Goal: Book appointment/travel/reservation

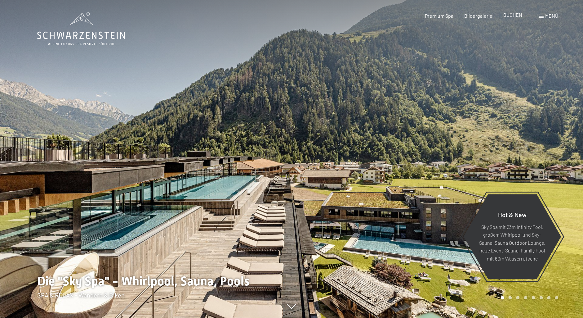
click at [509, 17] on span "BUCHEN" at bounding box center [513, 15] width 19 height 6
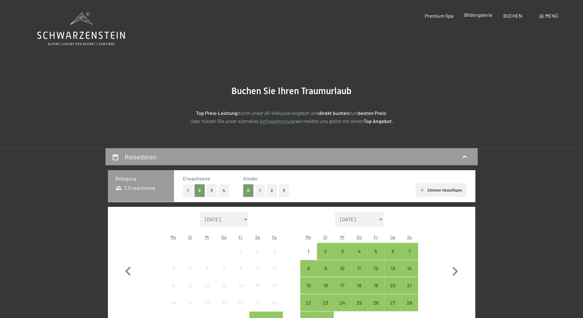
click at [486, 15] on span "Bildergalerie" at bounding box center [478, 15] width 28 height 6
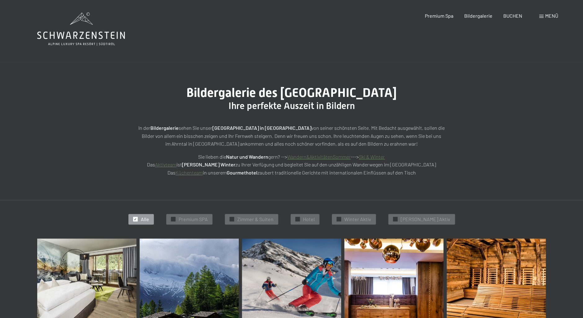
click at [542, 17] on span at bounding box center [542, 16] width 4 height 3
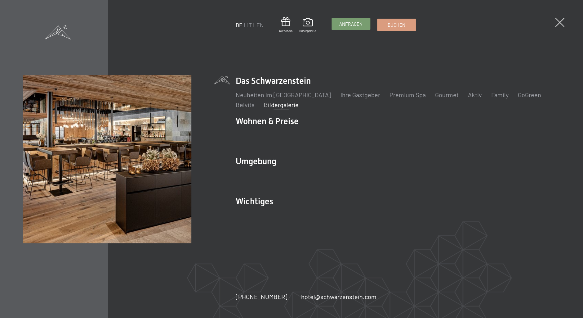
click at [352, 24] on span "Anfragen" at bounding box center [350, 24] width 23 height 7
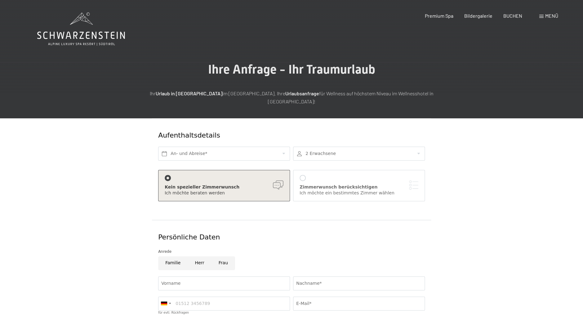
click at [541, 16] on span at bounding box center [542, 16] width 4 height 3
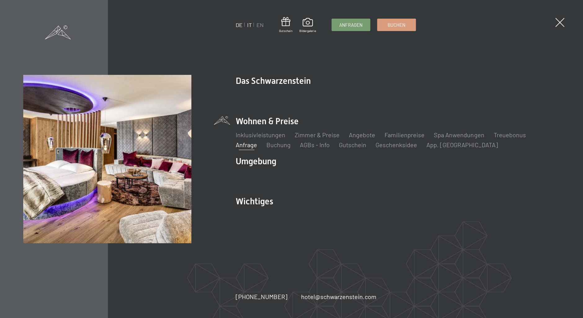
click at [249, 24] on link "IT" at bounding box center [249, 24] width 5 height 7
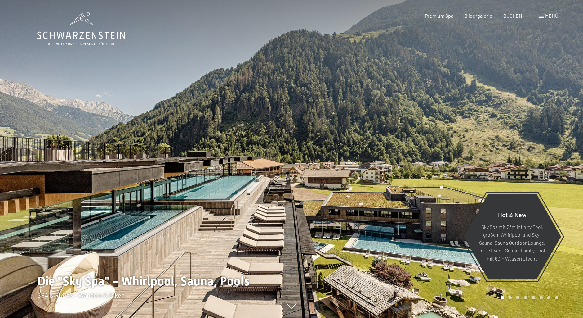
click at [542, 16] on span at bounding box center [542, 16] width 4 height 3
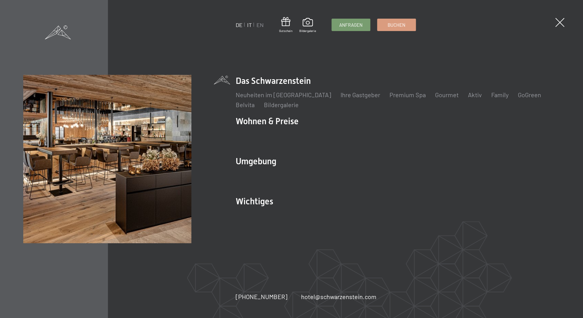
click at [249, 25] on link "IT" at bounding box center [249, 24] width 5 height 7
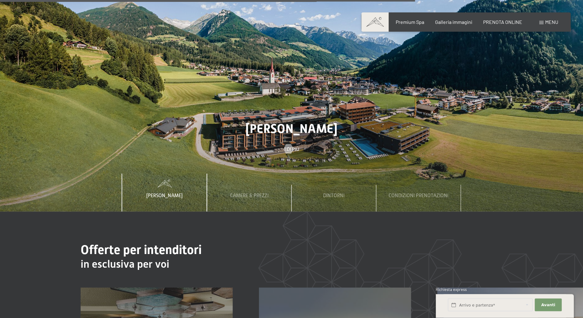
scroll to position [2211, 0]
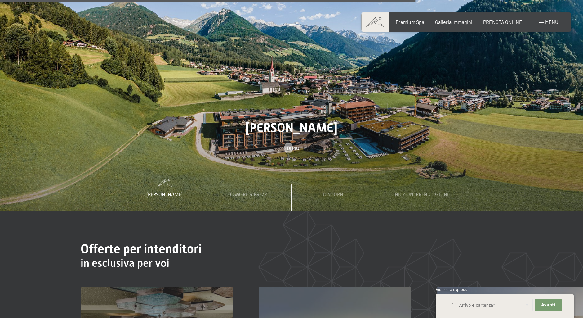
click at [244, 175] on span "Consenso marketing*" at bounding box center [255, 177] width 47 height 6
click at [229, 175] on input "Consenso marketing*" at bounding box center [226, 177] width 6 height 6
checkbox input "false"
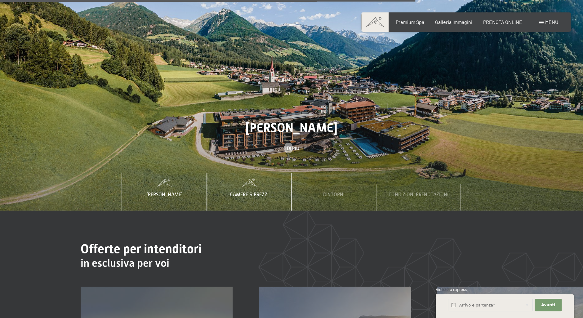
click at [255, 192] on span "Camere & Prezzi" at bounding box center [249, 195] width 38 height 6
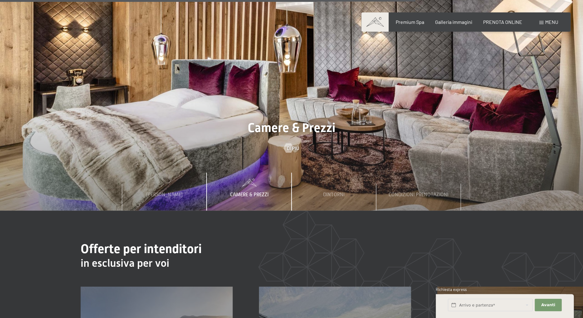
click at [245, 192] on span "Camere & Prezzi" at bounding box center [249, 195] width 38 height 6
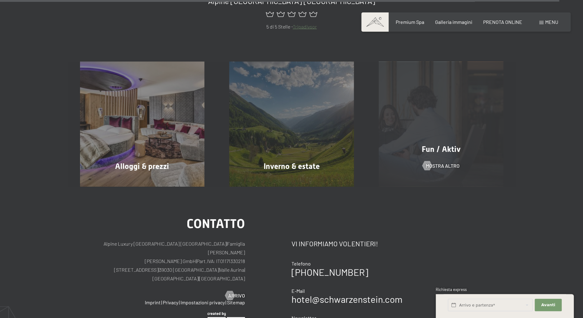
scroll to position [3004, 0]
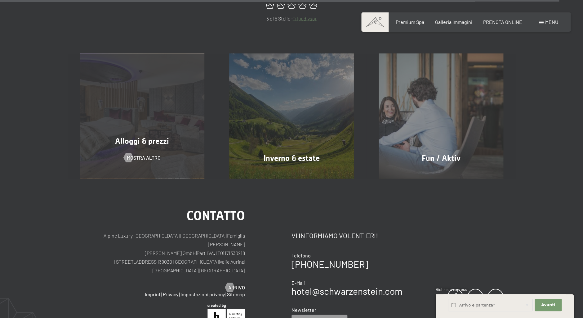
click at [157, 137] on span "Alloggi & prezzi" at bounding box center [142, 141] width 54 height 9
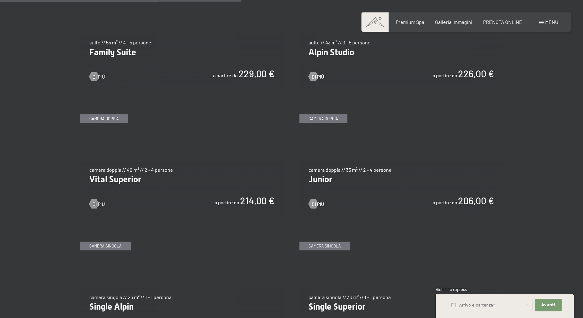
scroll to position [815, 0]
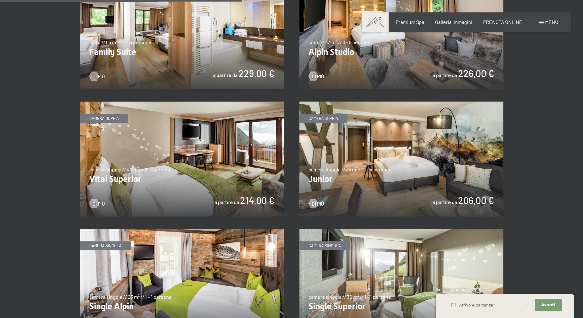
click at [125, 177] on img at bounding box center [182, 158] width 204 height 115
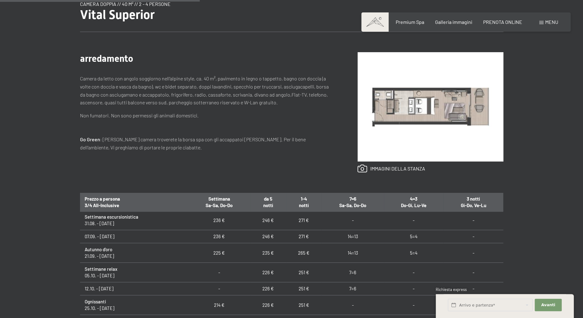
scroll to position [19, 0]
